Goal: Task Accomplishment & Management: Manage account settings

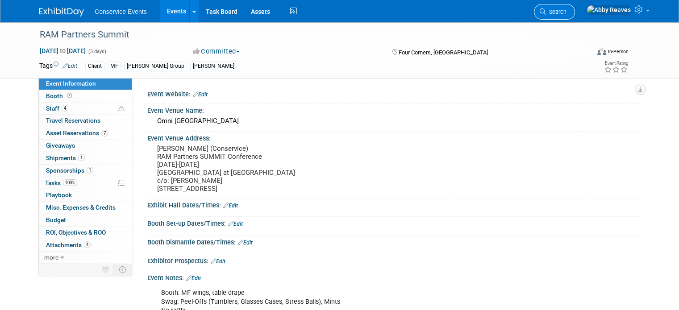
click at [575, 7] on link "Search" at bounding box center [554, 12] width 41 height 16
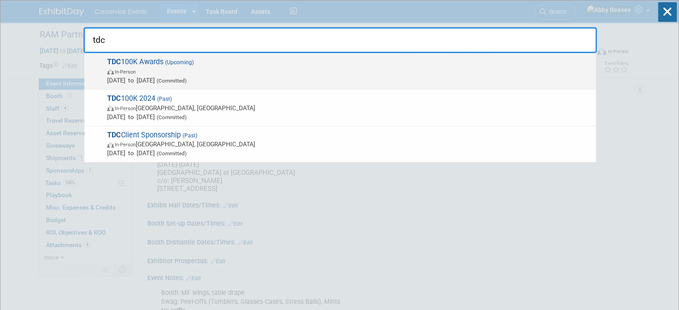
type input "tdc"
click at [219, 67] on span "In-Person" at bounding box center [349, 71] width 484 height 9
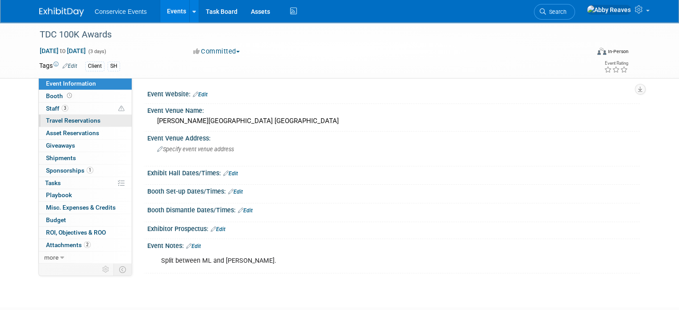
click at [94, 121] on link "0 Travel Reservations 0" at bounding box center [85, 121] width 93 height 12
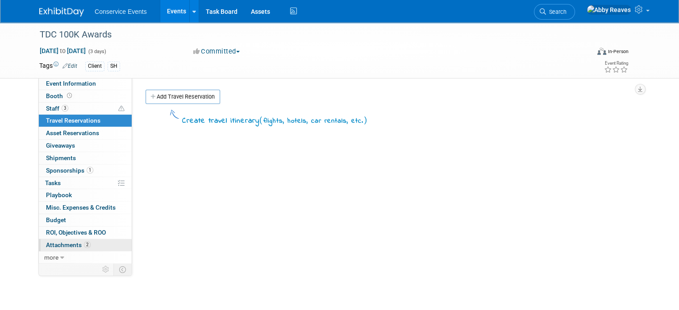
click at [84, 243] on link "2 Attachments 2" at bounding box center [85, 245] width 93 height 12
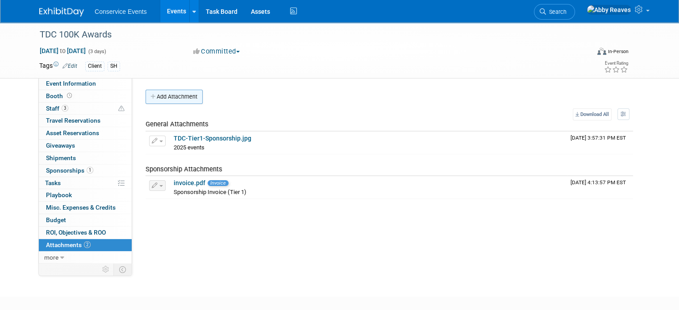
click at [177, 96] on button "Add Attachment" at bounding box center [173, 97] width 57 height 14
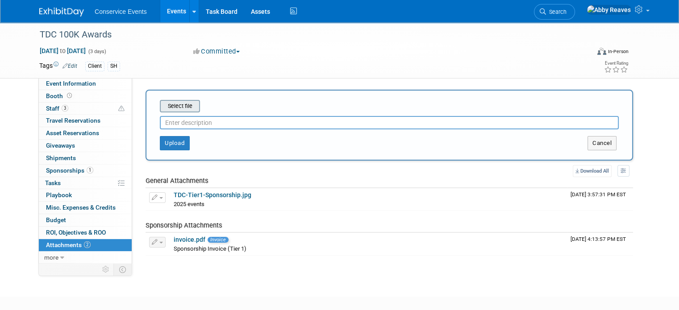
click at [180, 102] on input "file" at bounding box center [146, 106] width 106 height 11
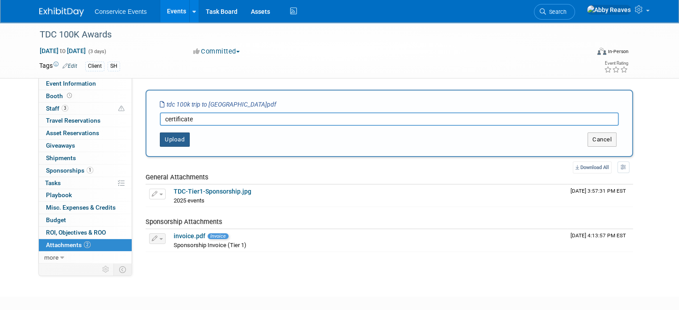
type input "certificate"
click at [179, 138] on button "Upload" at bounding box center [175, 140] width 30 height 14
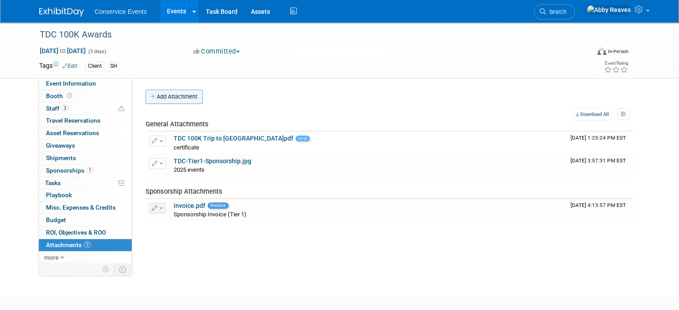
click at [163, 99] on button "Add Attachment" at bounding box center [173, 97] width 57 height 14
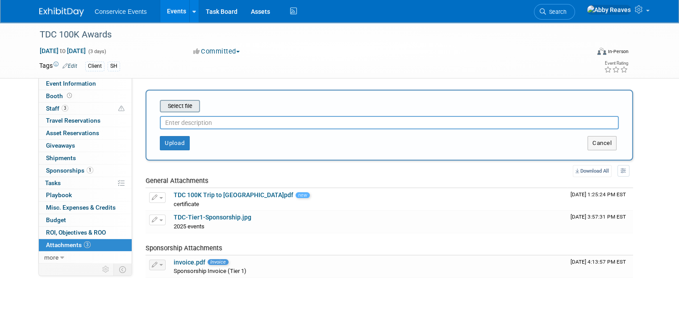
click at [166, 104] on input "file" at bounding box center [146, 106] width 106 height 11
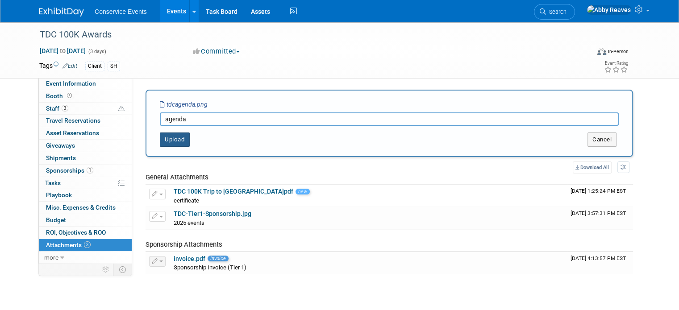
type input "agenda"
click at [171, 137] on button "Upload" at bounding box center [175, 140] width 30 height 14
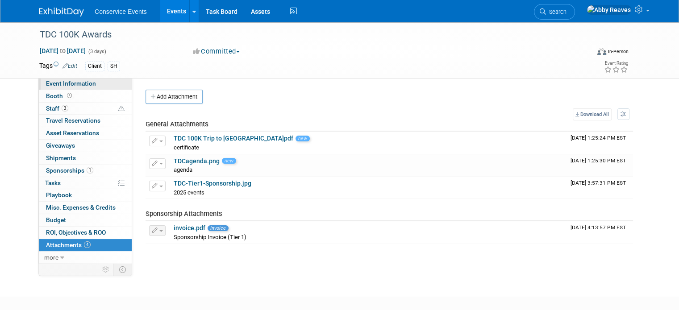
click at [106, 81] on link "Event Information" at bounding box center [85, 84] width 93 height 12
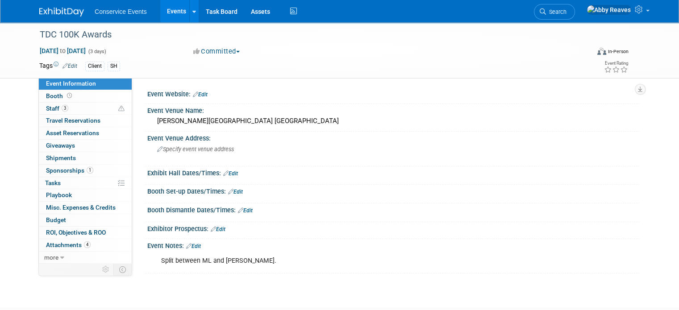
click at [162, 17] on link "Events" at bounding box center [176, 11] width 33 height 22
